Goal: Task Accomplishment & Management: Use online tool/utility

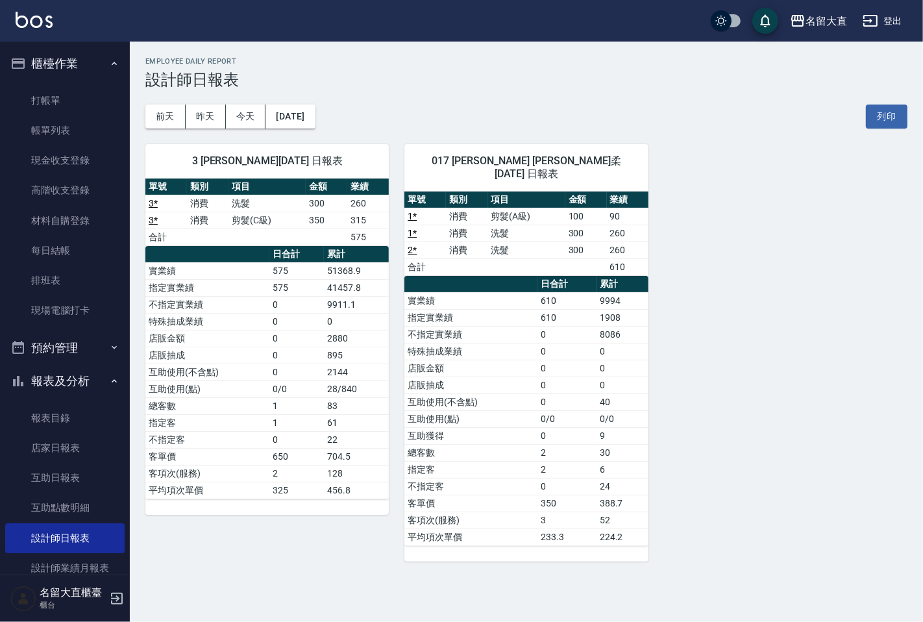
click at [42, 583] on link "設計師排行榜" at bounding box center [64, 598] width 119 height 30
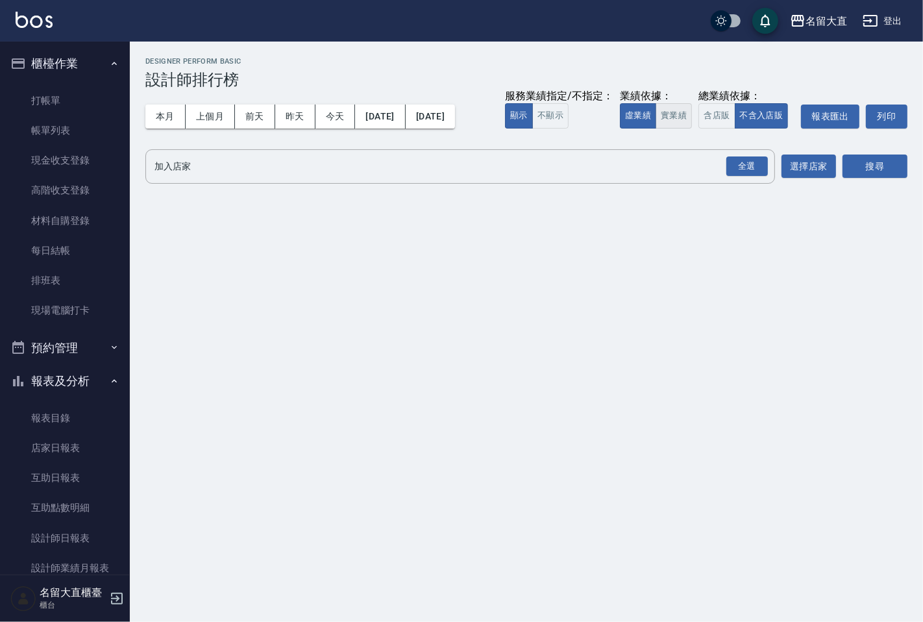
click at [459, 114] on button "實業績" at bounding box center [673, 115] width 36 height 25
click at [459, 165] on input "加入店家" at bounding box center [450, 166] width 598 height 23
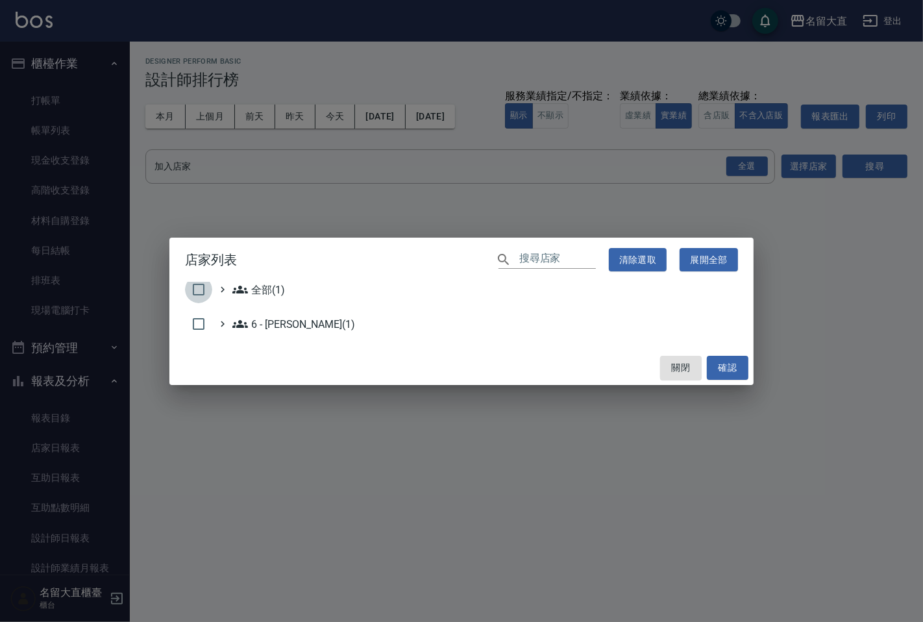
drag, startPoint x: 197, startPoint y: 286, endPoint x: 243, endPoint y: 309, distance: 51.1
click at [200, 286] on input "checkbox" at bounding box center [198, 289] width 27 height 27
checkbox input "true"
click at [459, 358] on button "確認" at bounding box center [728, 368] width 42 height 24
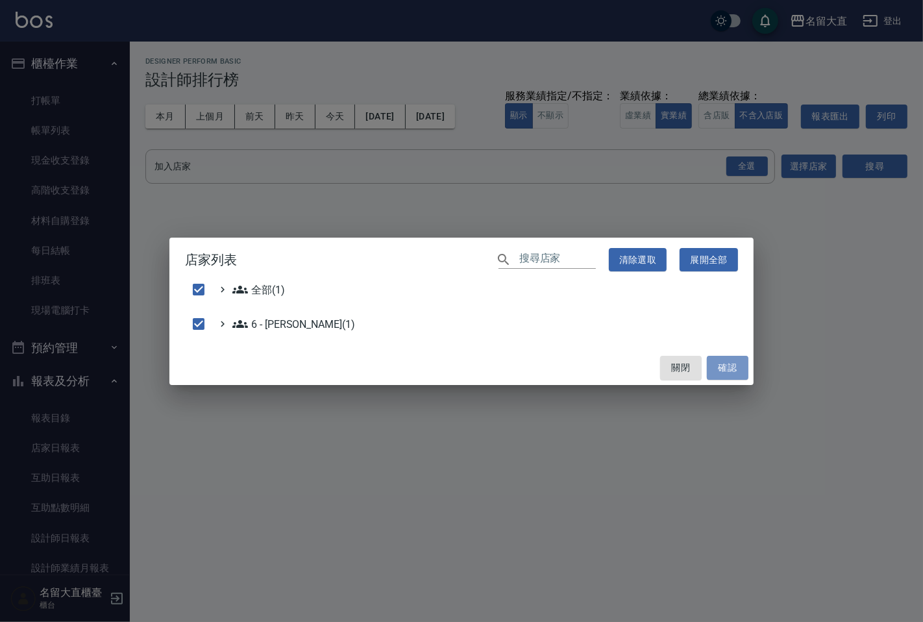
checkbox input "false"
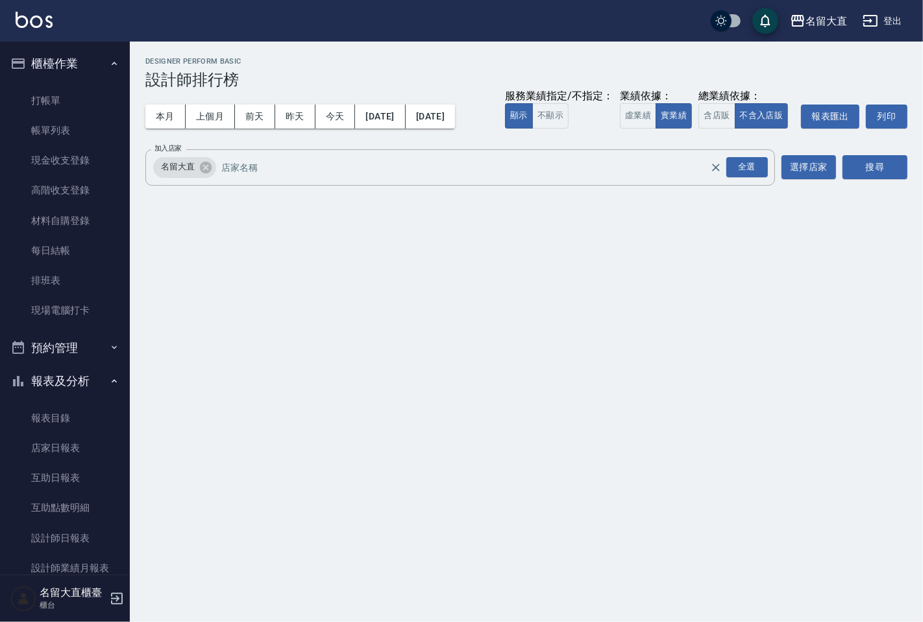
click at [459, 186] on div "名留大直 [DATE] - [DATE] 設計師排行榜 列印時間： [DATE][PHONE_NUMBER]:15 Designer Perform Basi…" at bounding box center [526, 124] width 793 height 165
click at [459, 176] on button "搜尋" at bounding box center [874, 167] width 65 height 24
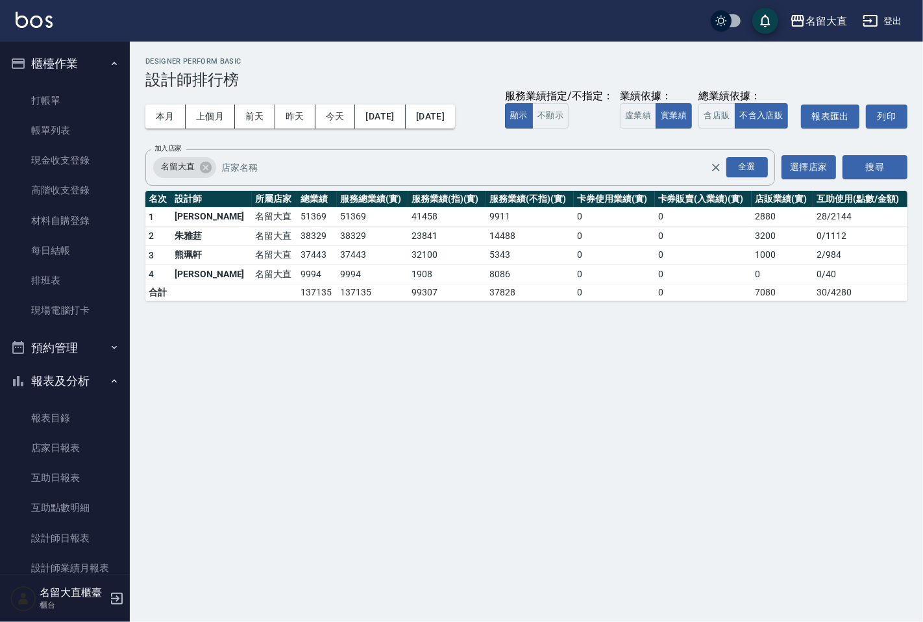
click at [297, 276] on td "9994" at bounding box center [317, 274] width 40 height 19
click at [383, 111] on button "[DATE]" at bounding box center [380, 116] width 50 height 24
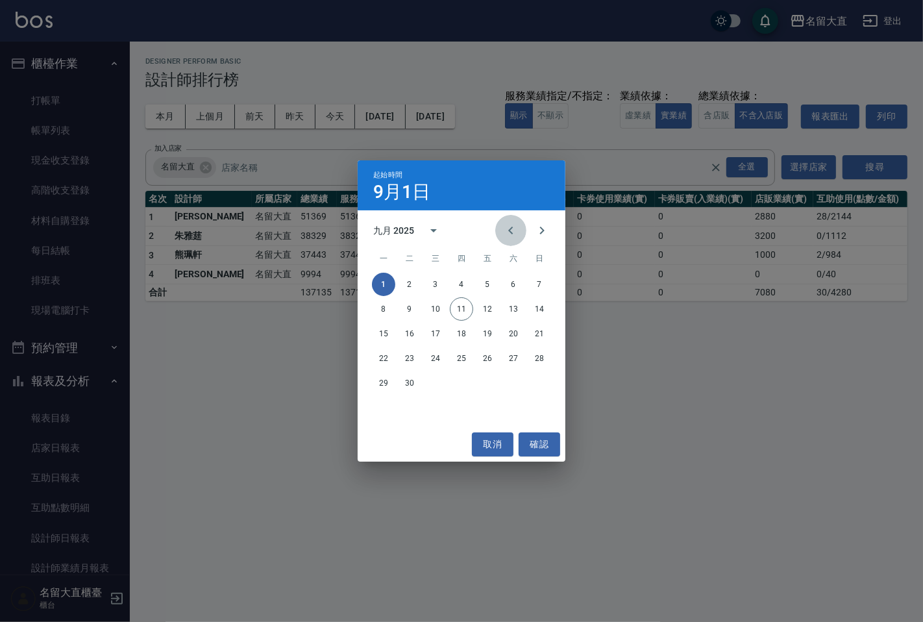
click at [459, 230] on button "Previous month" at bounding box center [510, 230] width 31 height 31
click at [459, 284] on button "1" at bounding box center [487, 283] width 23 height 23
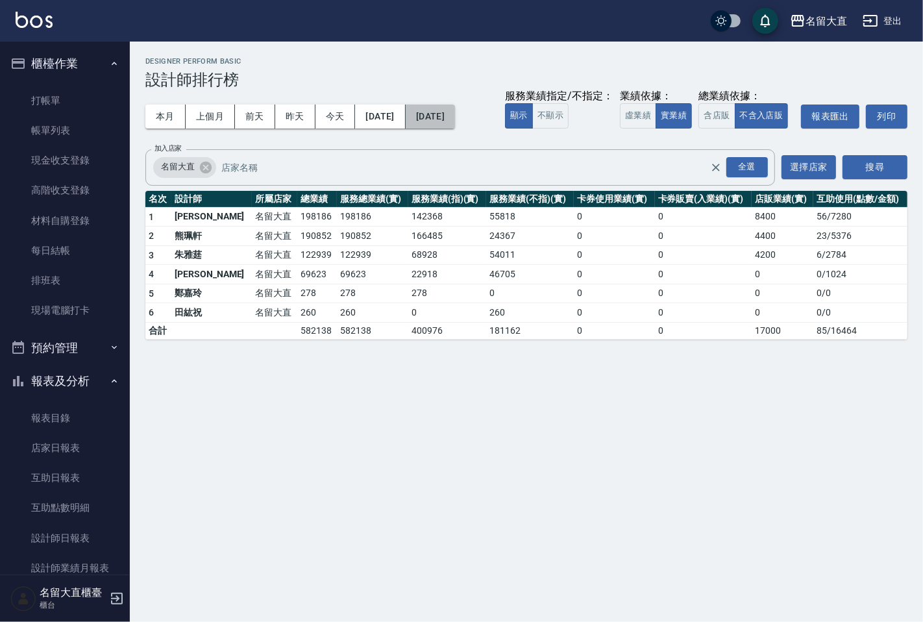
click at [455, 115] on button "[DATE]" at bounding box center [429, 116] width 49 height 24
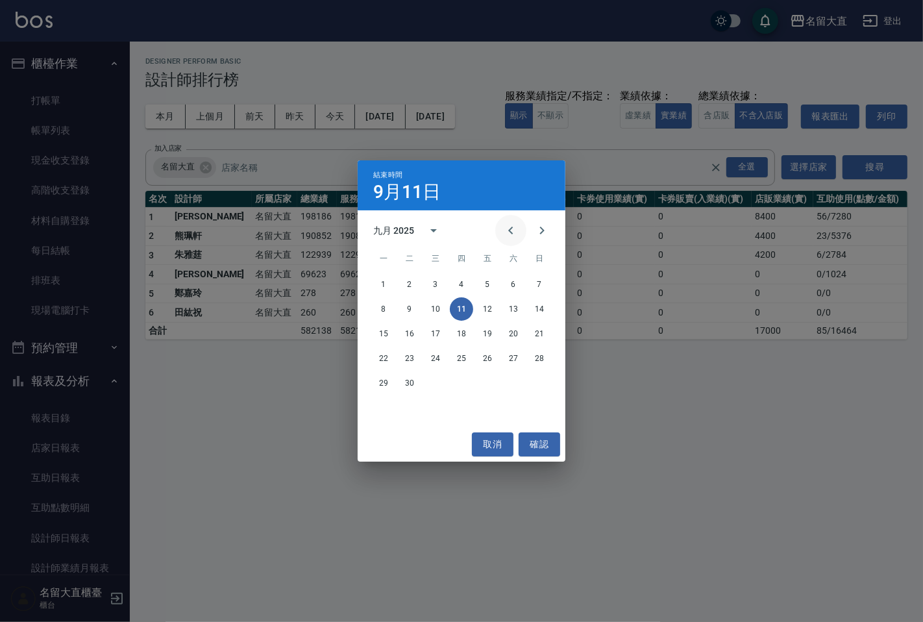
click at [459, 232] on button "Previous month" at bounding box center [510, 230] width 31 height 31
click at [377, 332] on button "11" at bounding box center [383, 333] width 23 height 23
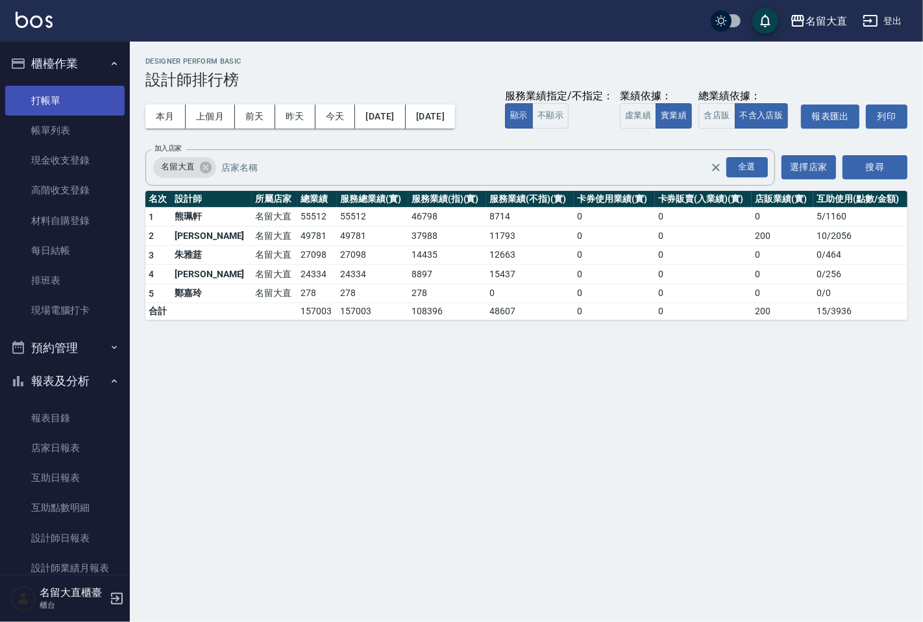
click at [64, 86] on link "打帳單" at bounding box center [64, 101] width 119 height 30
